Goal: Information Seeking & Learning: Learn about a topic

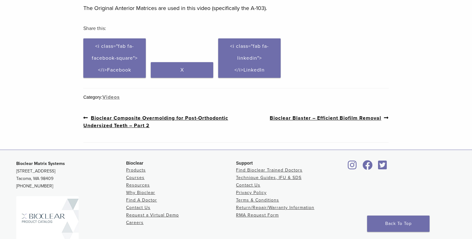
scroll to position [268, 0]
click at [161, 116] on link "Previous post: Bioclear Composite Overmolding for Post-Orthodontic Undersized T…" at bounding box center [159, 121] width 153 height 15
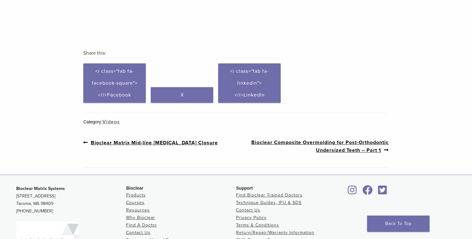
scroll to position [204, 0]
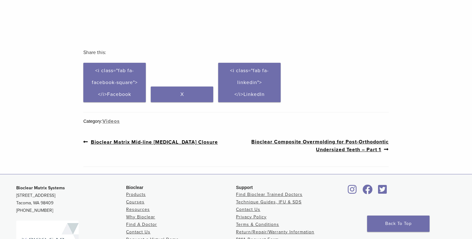
click at [85, 142] on link "Previous post: Bioclear Matrix Mid-line Diastema Closure" at bounding box center [150, 142] width 134 height 8
click at [113, 122] on link "Videos" at bounding box center [110, 121] width 17 height 6
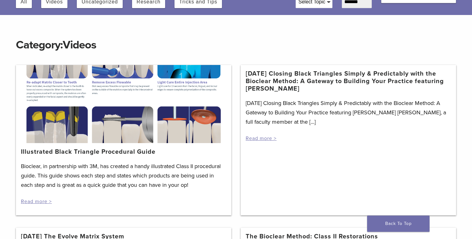
scroll to position [59, 0]
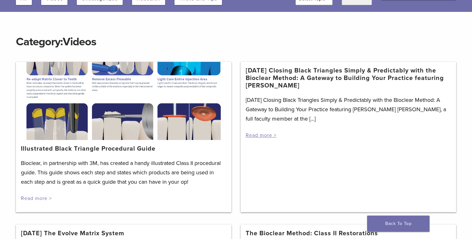
click at [37, 198] on link "Read more >" at bounding box center [36, 198] width 31 height 6
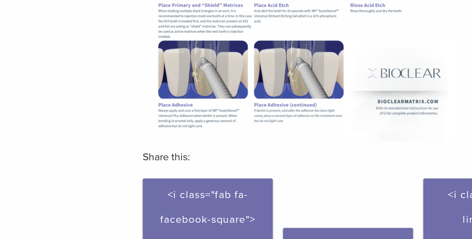
scroll to position [125, 0]
